Goal: Information Seeking & Learning: Learn about a topic

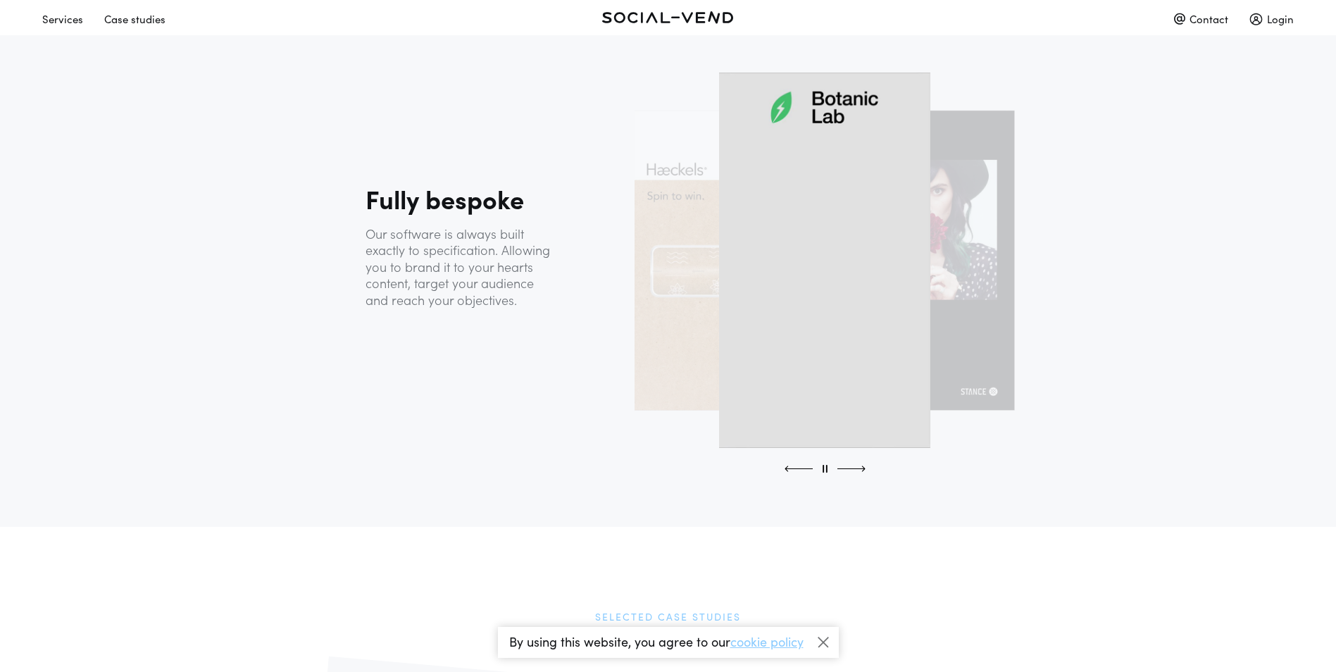
scroll to position [915, 0]
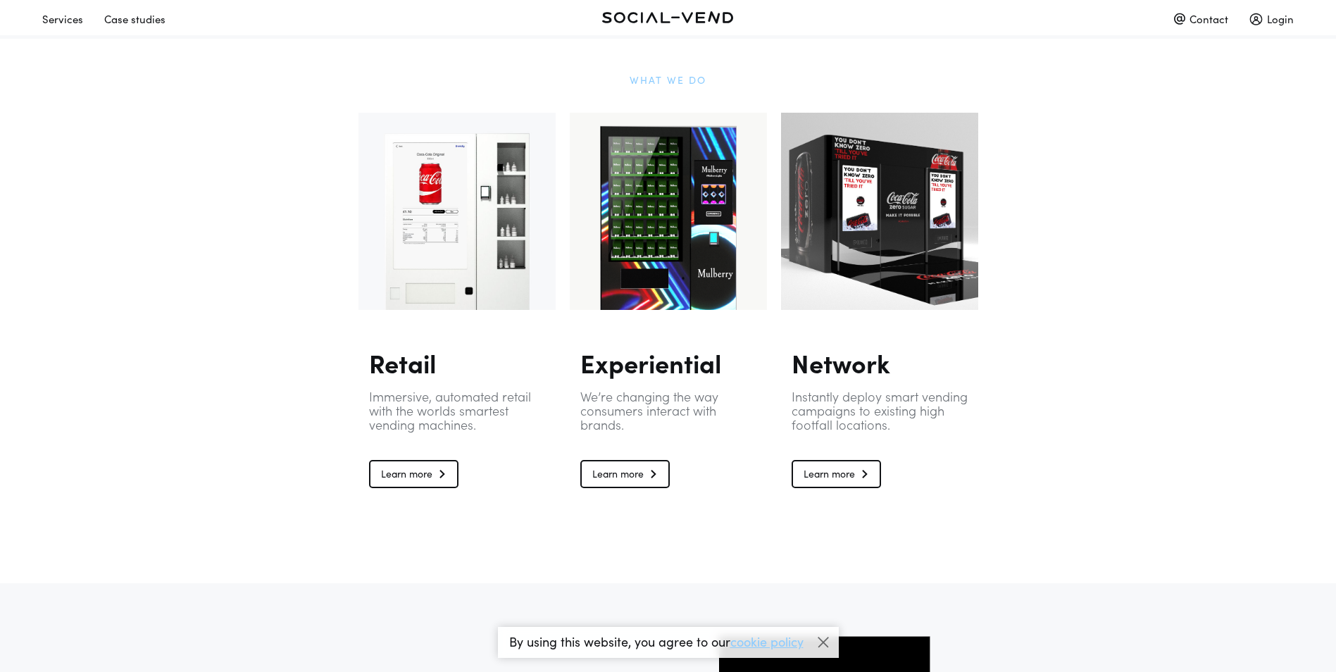
click at [626, 477] on link "Learn more" at bounding box center [624, 474] width 89 height 28
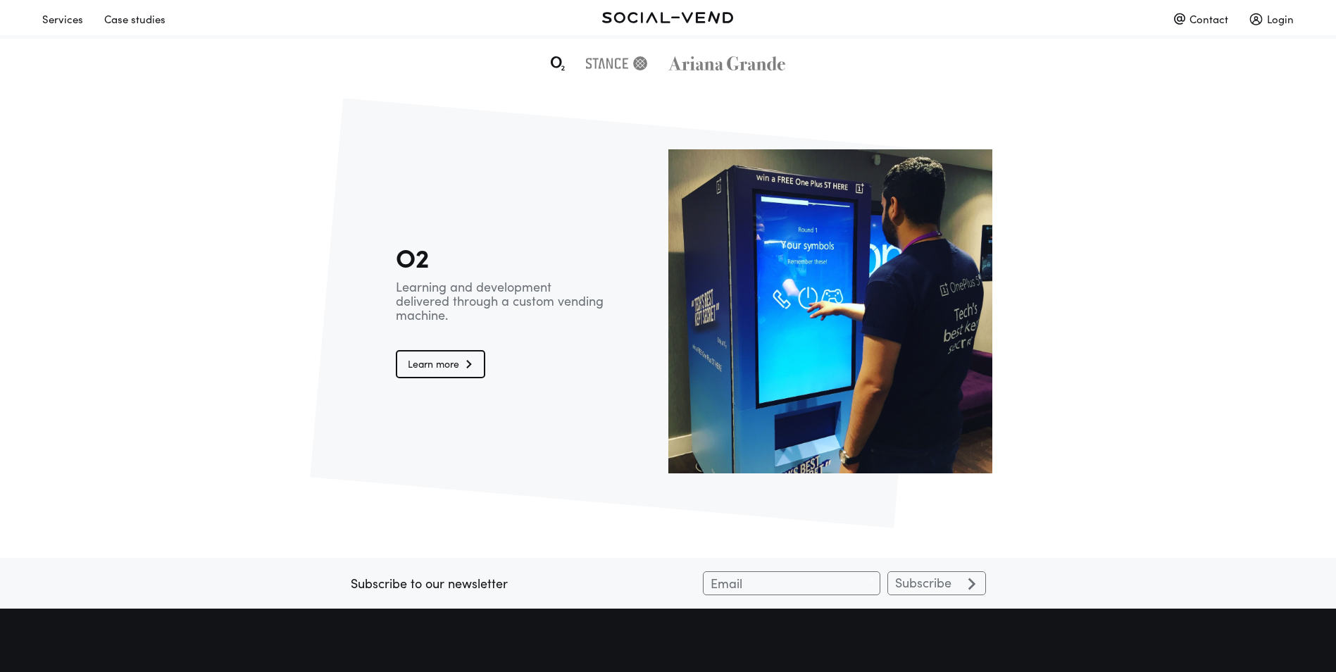
scroll to position [2535, 0]
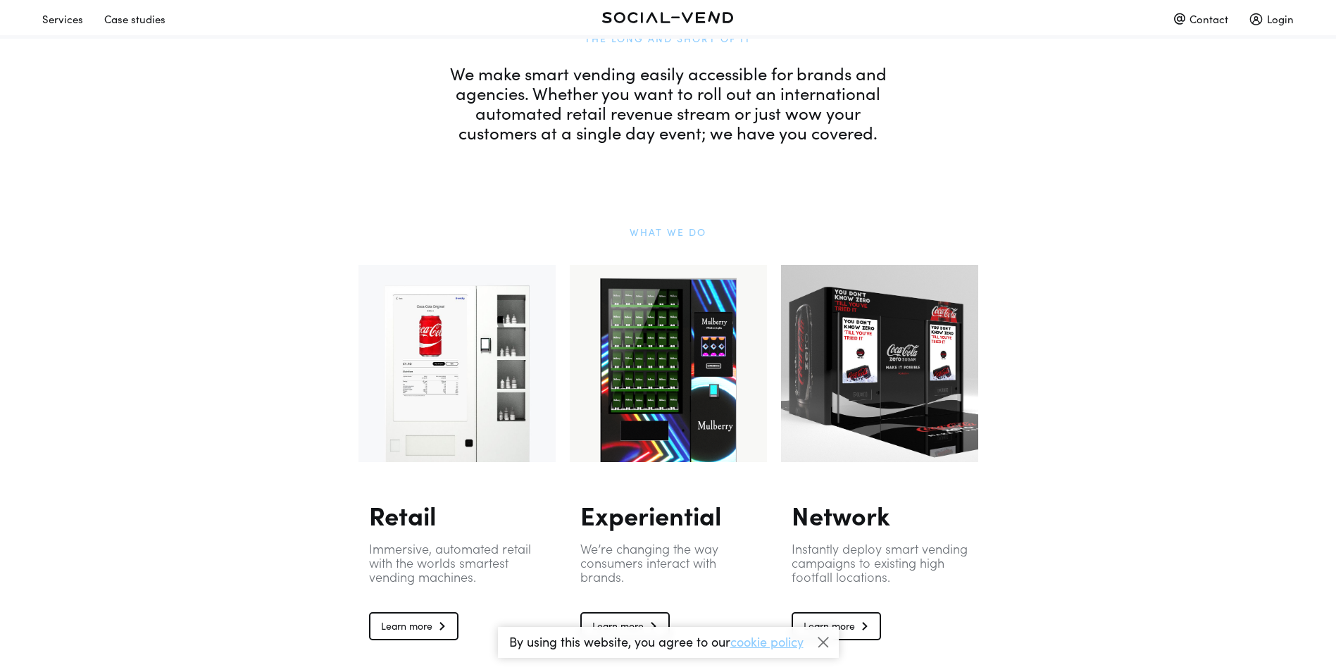
scroll to position [774, 0]
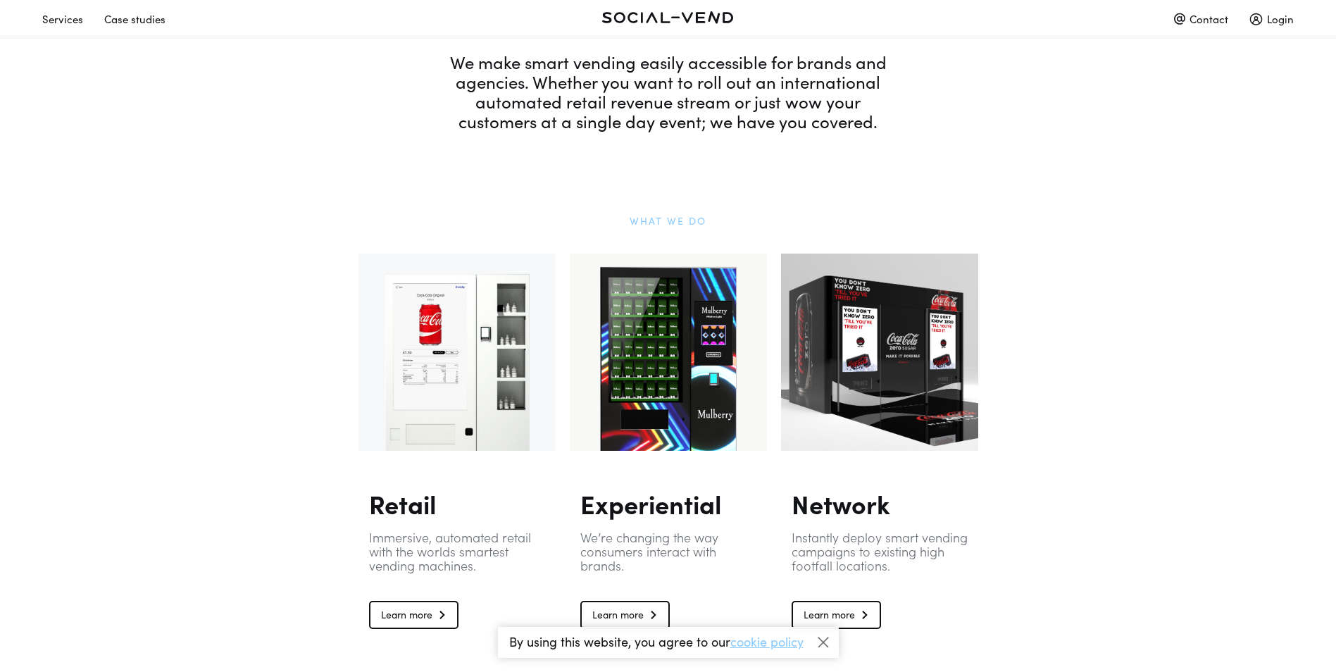
click at [819, 645] on div at bounding box center [822, 642] width 21 height 21
click at [439, 375] on div at bounding box center [456, 351] width 197 height 197
click at [413, 618] on link "Learn more" at bounding box center [413, 615] width 89 height 28
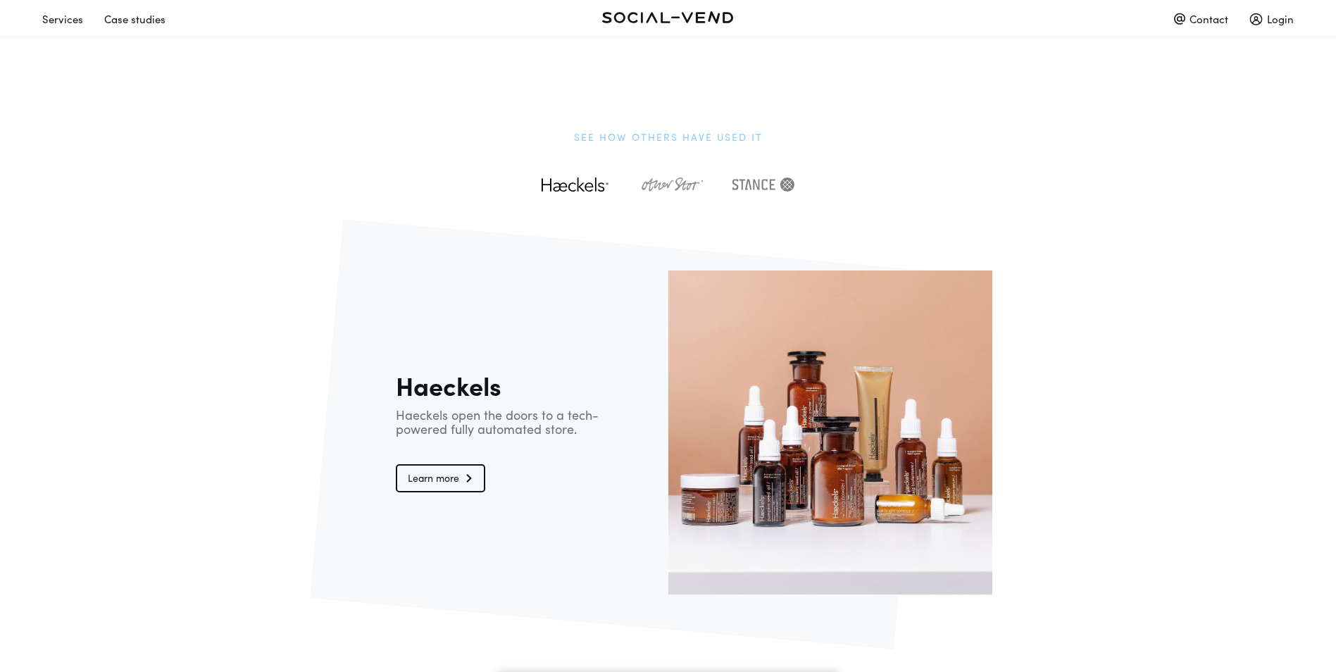
scroll to position [2746, 0]
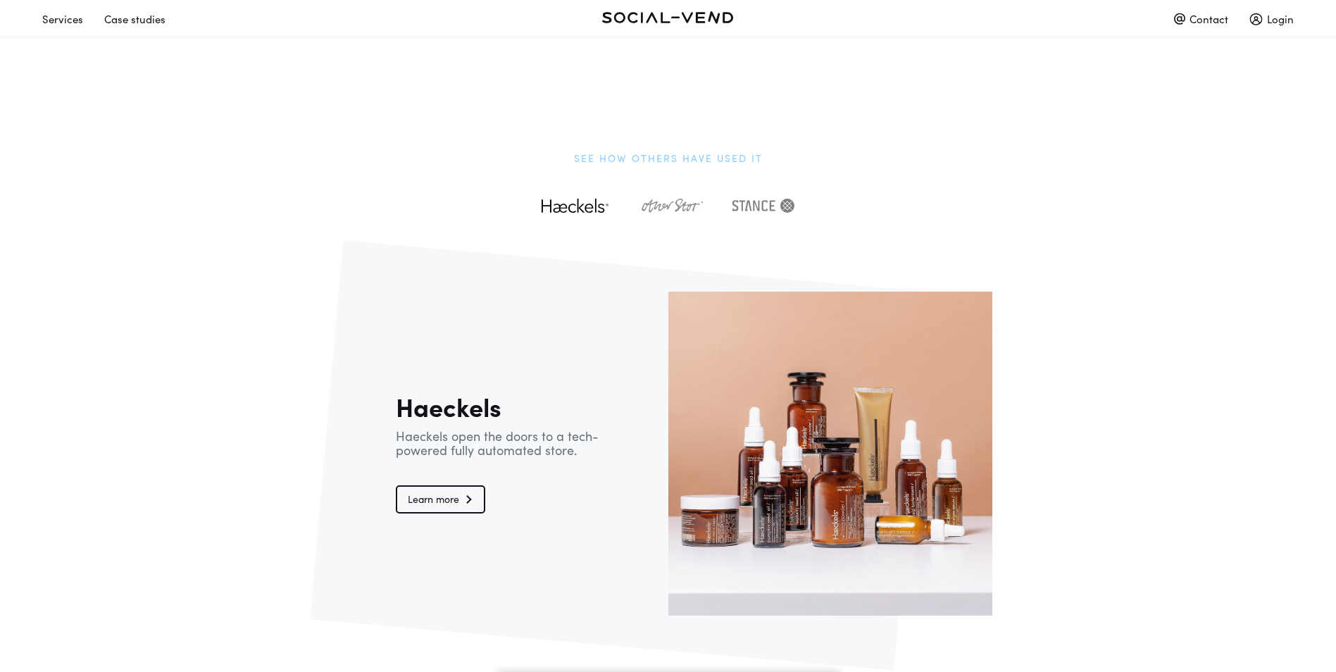
click at [666, 199] on img at bounding box center [670, 206] width 82 height 14
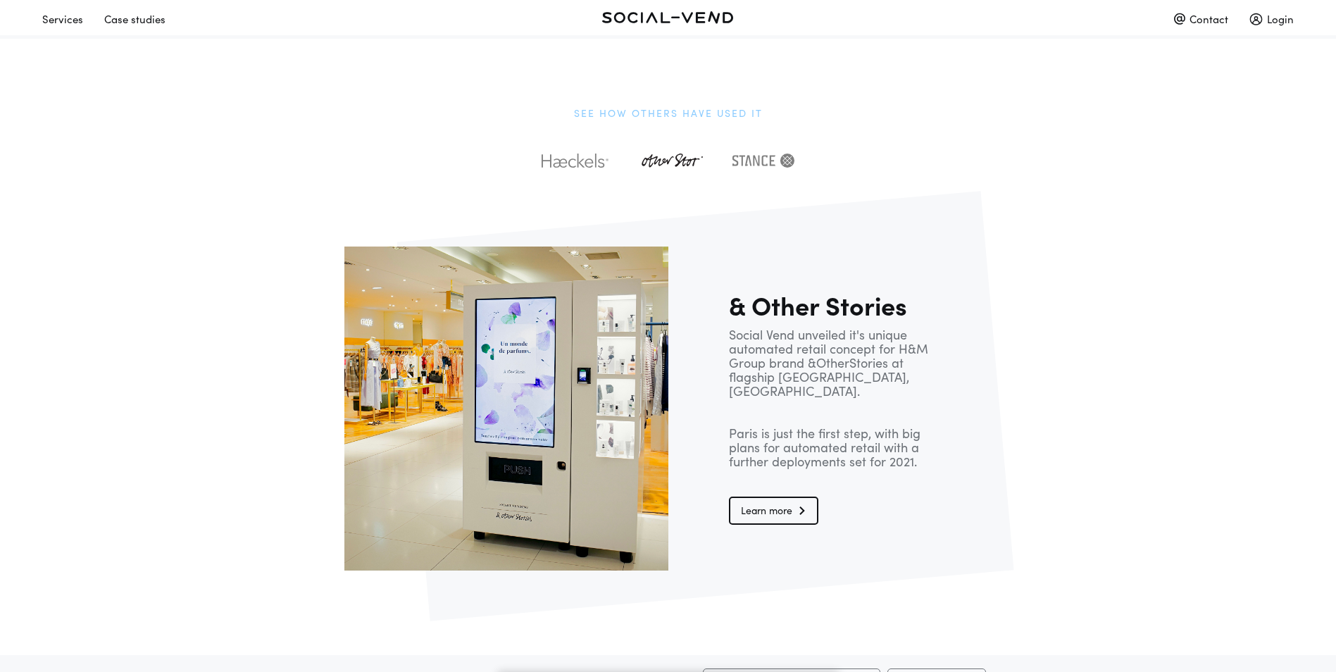
scroll to position [2816, 0]
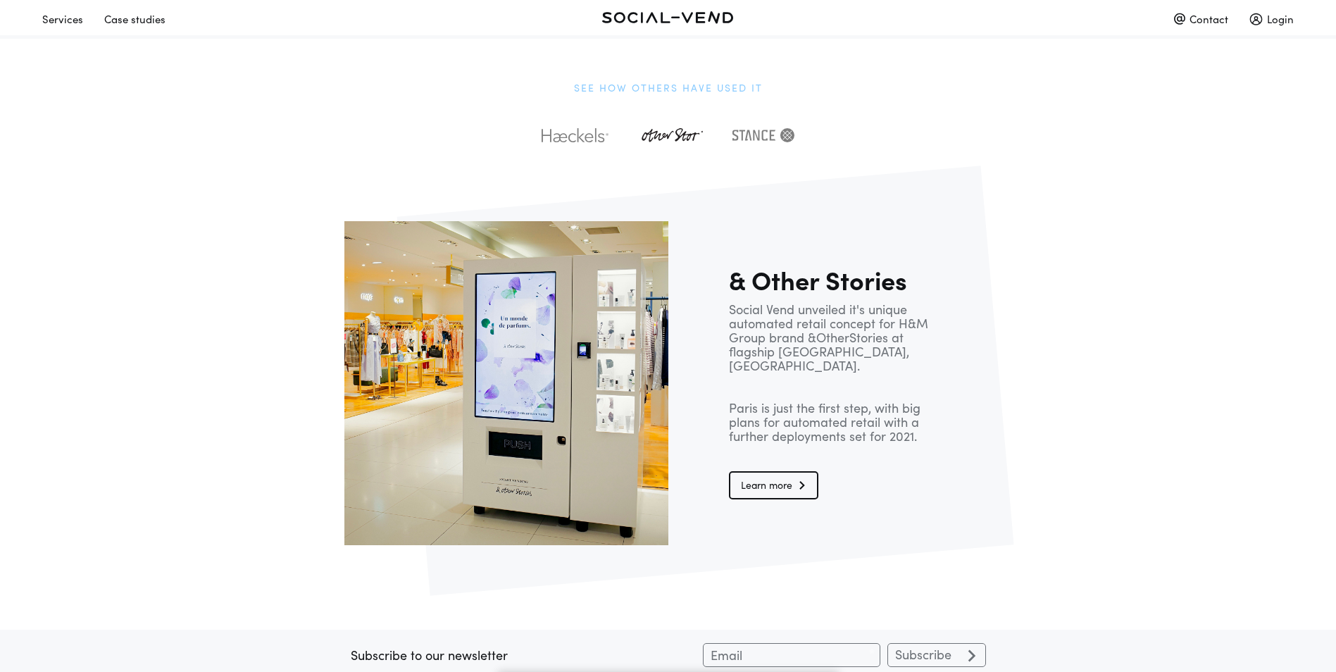
click at [762, 471] on link "Learn more" at bounding box center [773, 485] width 89 height 28
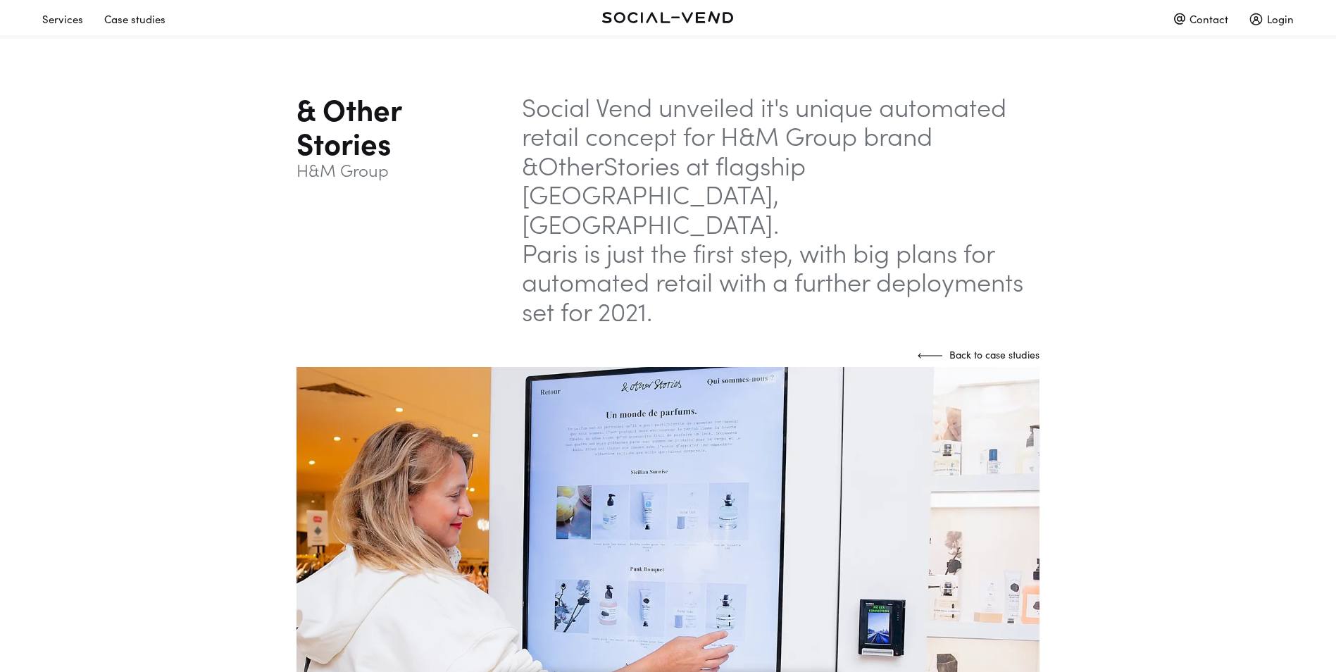
click at [694, 13] on link at bounding box center [667, 17] width 417 height 25
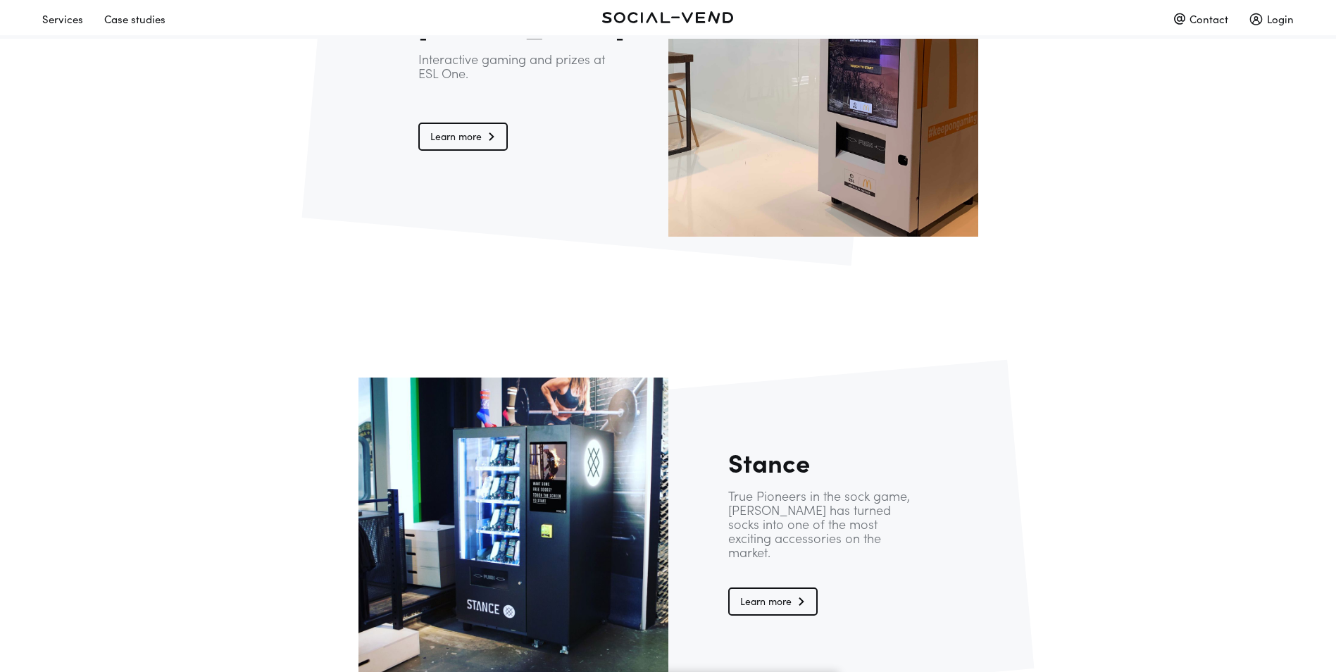
scroll to position [2227, 0]
click at [781, 593] on link "Learn more" at bounding box center [772, 600] width 89 height 28
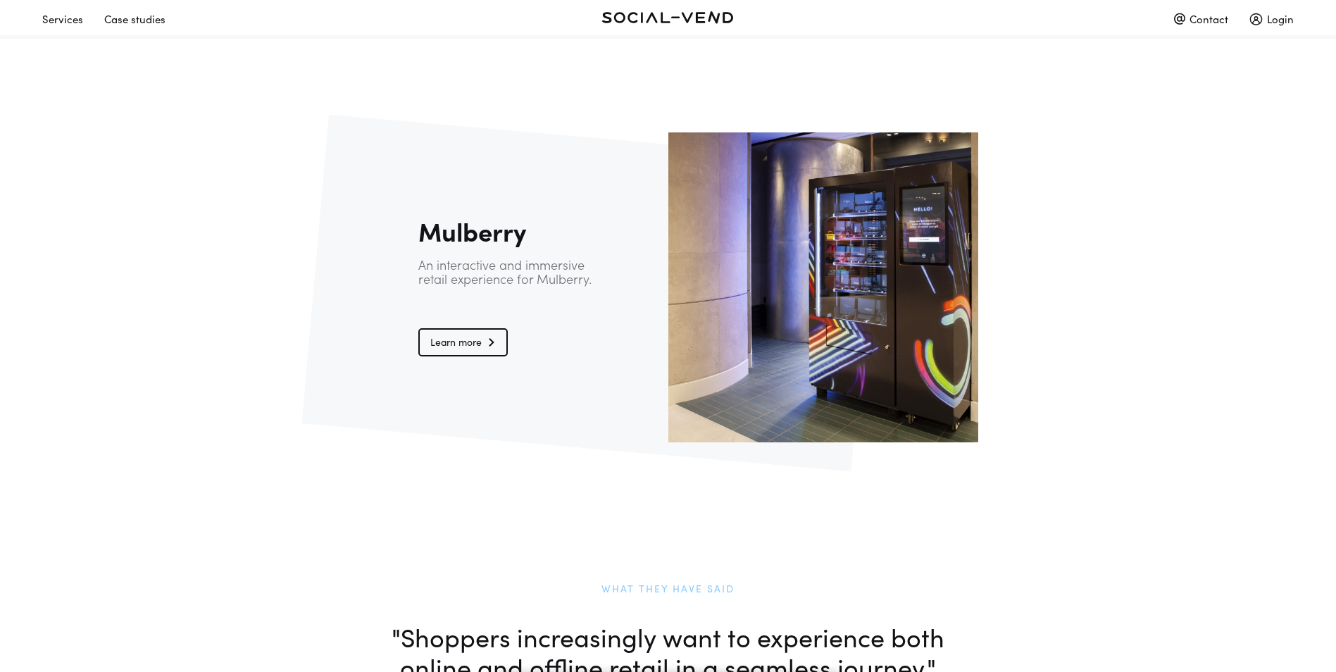
scroll to position [2931, 0]
